Goal: Transaction & Acquisition: Purchase product/service

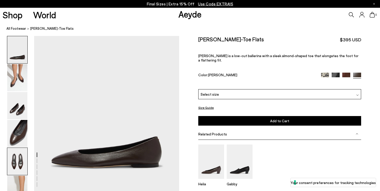
click at [13, 162] on img at bounding box center [17, 161] width 20 height 27
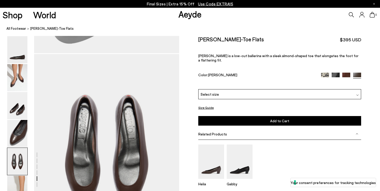
scroll to position [740, 0]
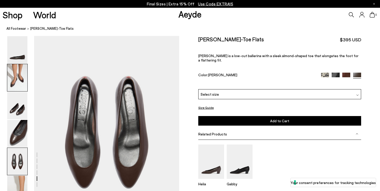
click at [17, 82] on img at bounding box center [17, 77] width 20 height 27
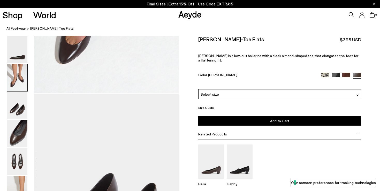
scroll to position [304, 0]
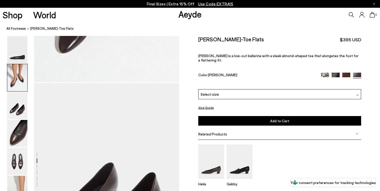
click at [204, 105] on button "Size Guide" at bounding box center [206, 108] width 16 height 6
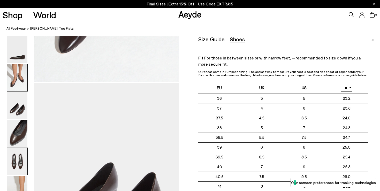
click at [11, 159] on img at bounding box center [17, 161] width 20 height 27
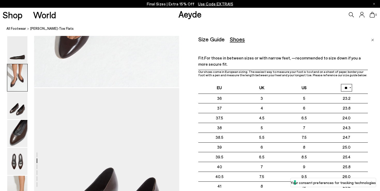
scroll to position [268, 0]
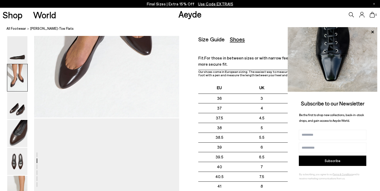
click at [208, 4] on span "Use Code EXTRA15" at bounding box center [215, 4] width 35 height 5
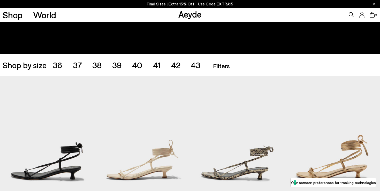
scroll to position [74, 0]
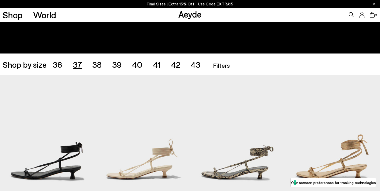
click at [78, 63] on span "37" at bounding box center [77, 65] width 9 height 10
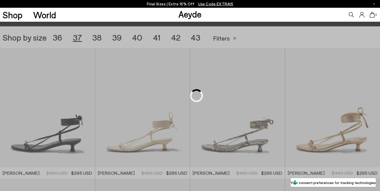
scroll to position [106, 0]
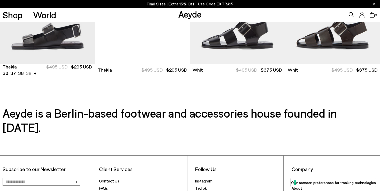
scroll to position [1383, 0]
